Goal: Information Seeking & Learning: Learn about a topic

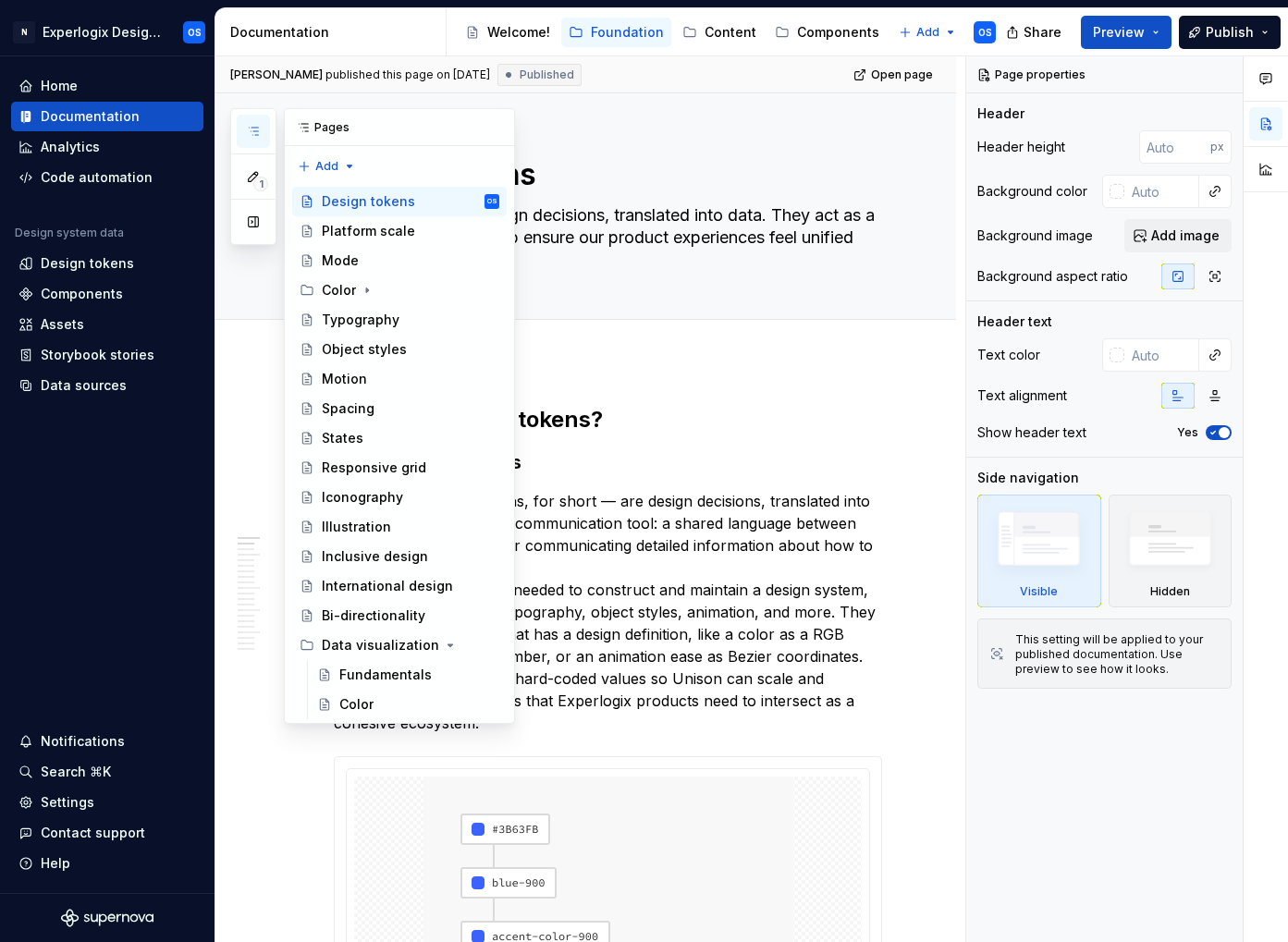
click at [258, 124] on icon "button" at bounding box center [253, 131] width 15 height 15
click at [797, 25] on div "Components" at bounding box center [838, 32] width 82 height 19
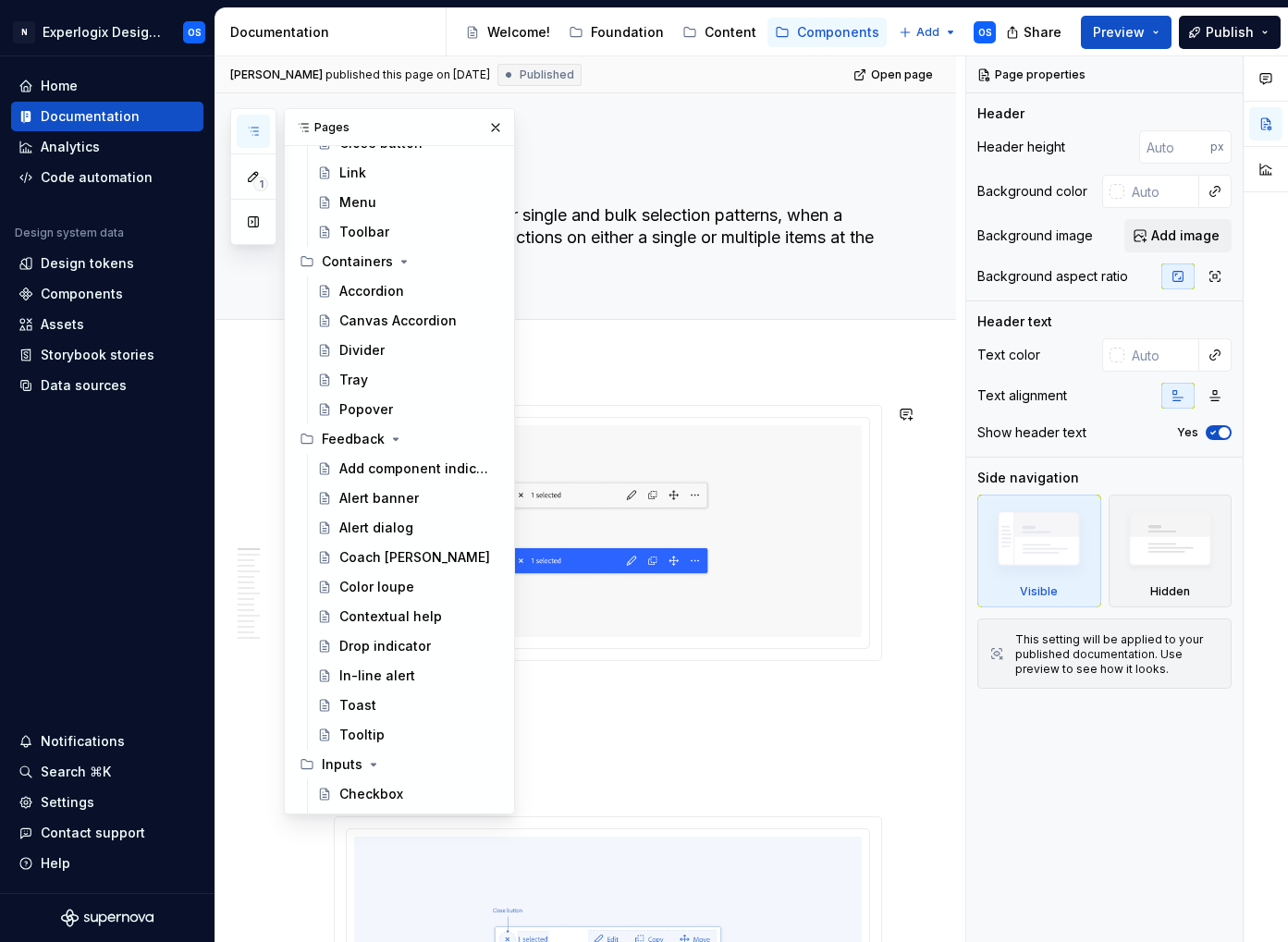
scroll to position [239, 0]
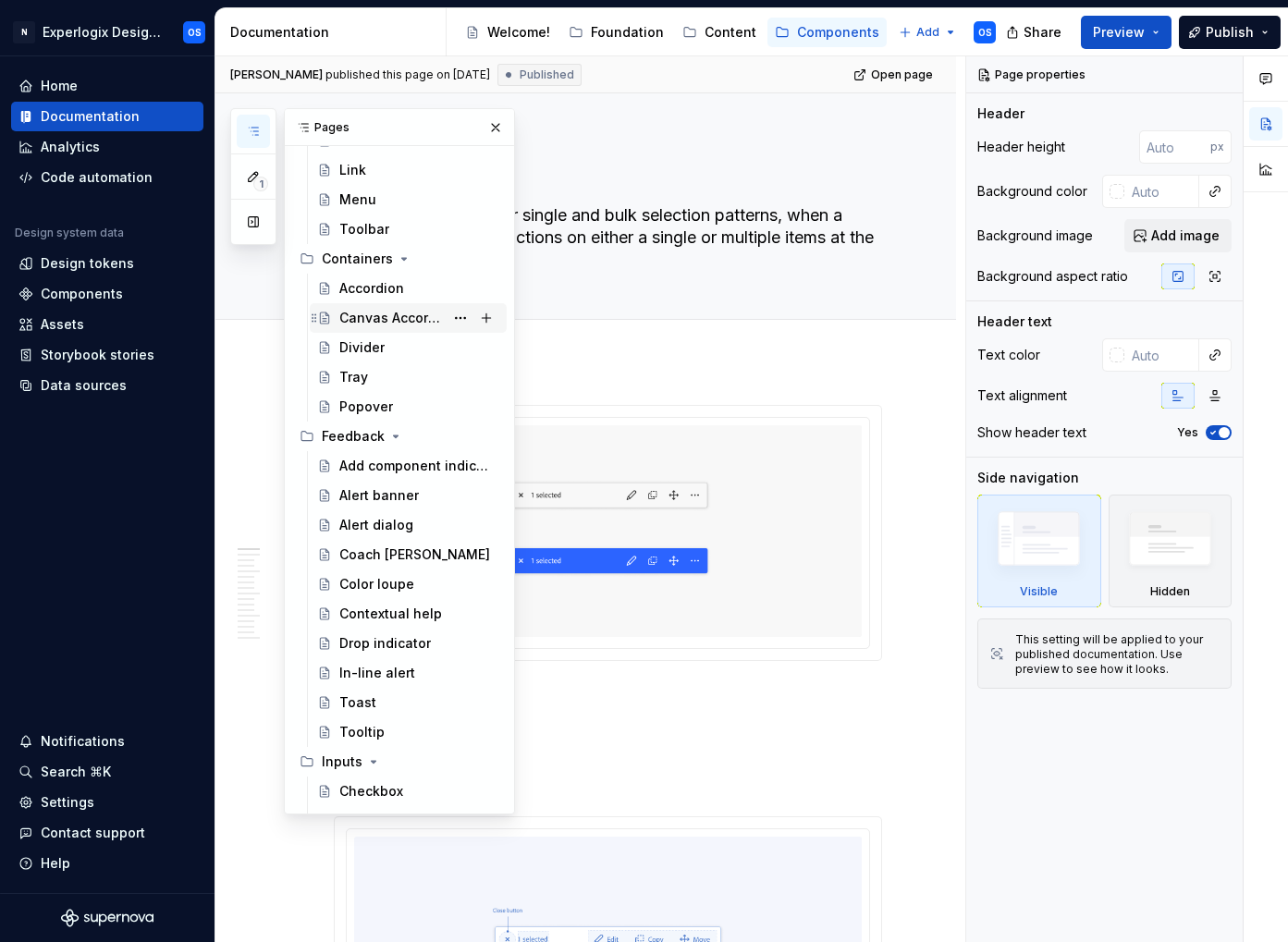
click at [368, 318] on div "Canvas Accordion" at bounding box center [391, 318] width 105 height 19
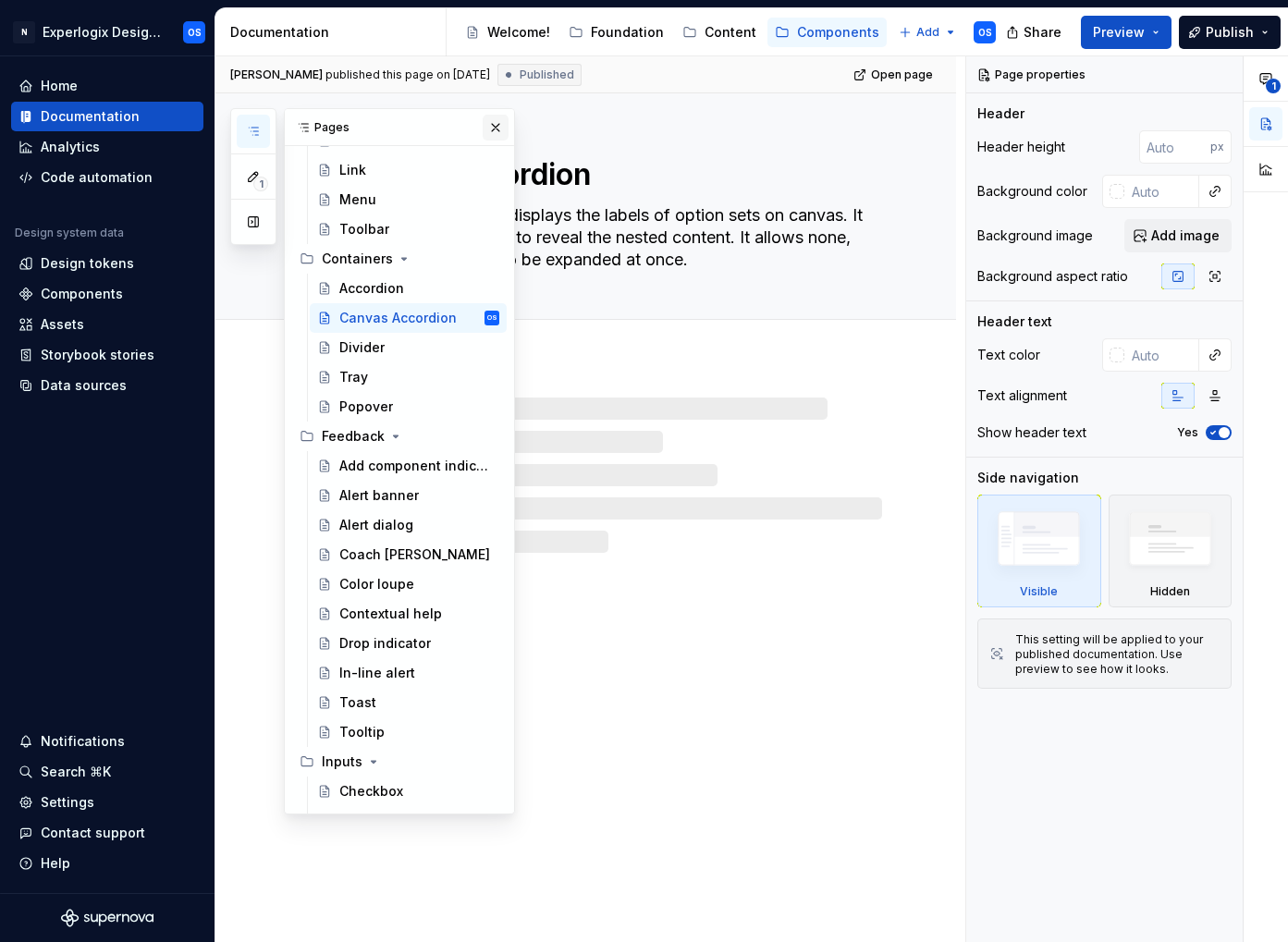
click at [495, 128] on button "button" at bounding box center [495, 126] width 25 height 25
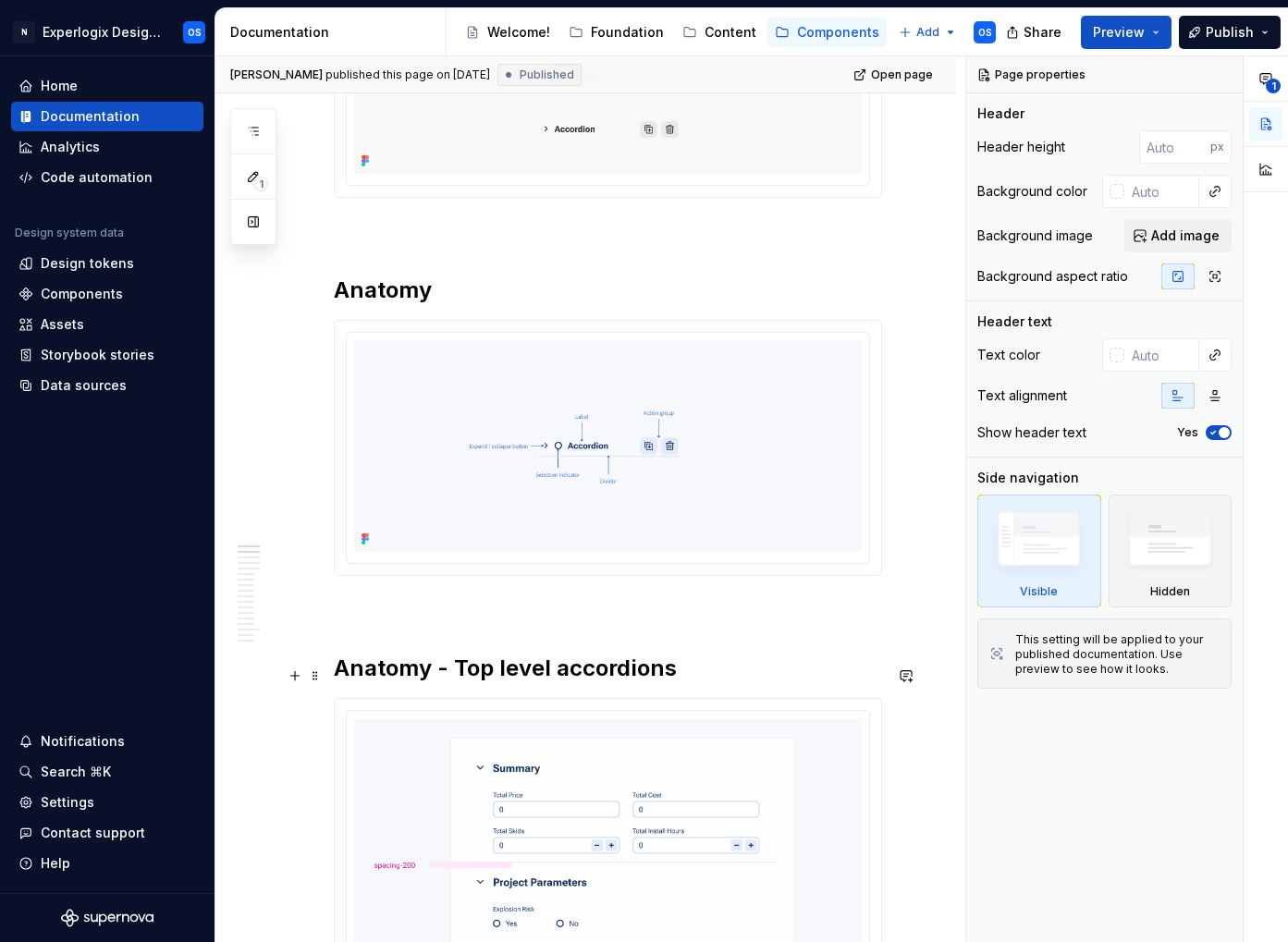
scroll to position [2081, 0]
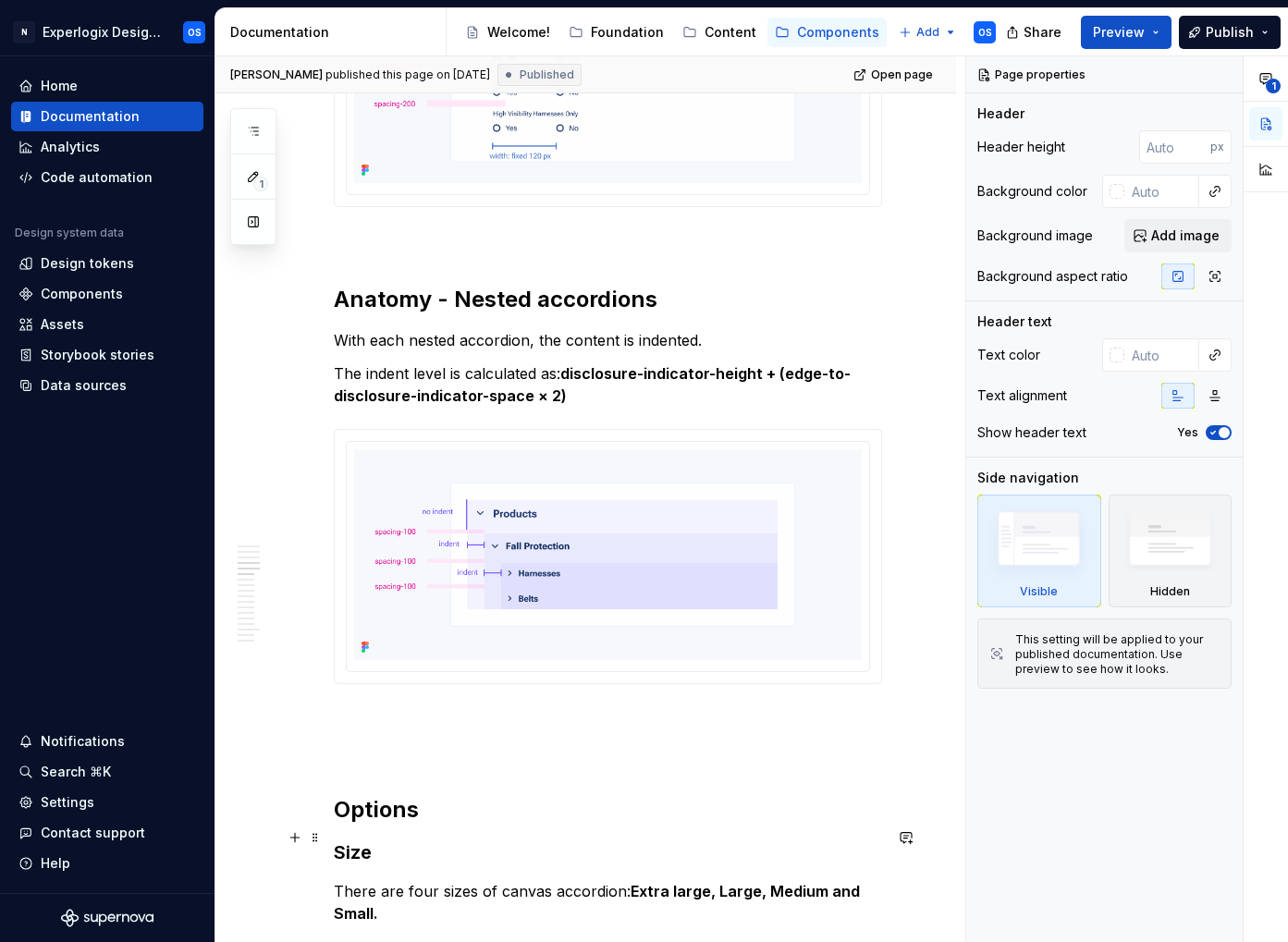
type textarea "*"
